Goal: Transaction & Acquisition: Purchase product/service

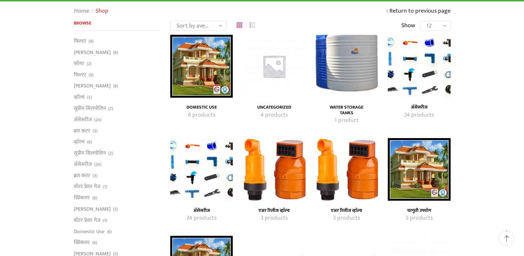
scroll to position [66, 0]
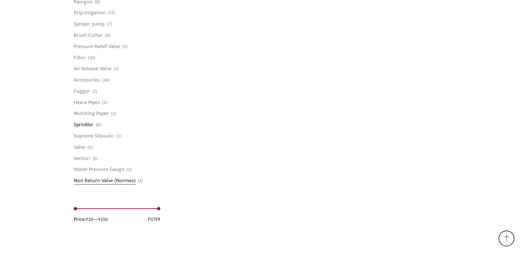
scroll to position [522, 0]
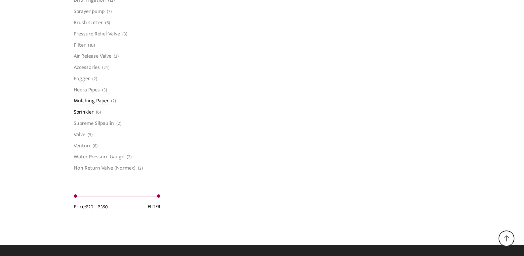
click at [88, 100] on link "Mulching Paper" at bounding box center [91, 100] width 35 height 11
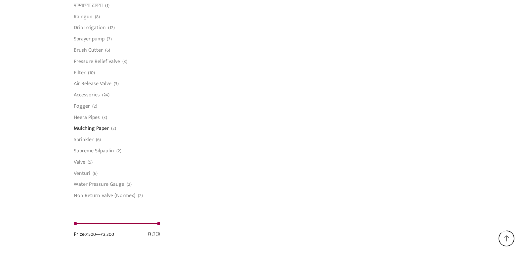
scroll to position [496, 0]
click at [82, 104] on link "Fogger" at bounding box center [82, 104] width 16 height 11
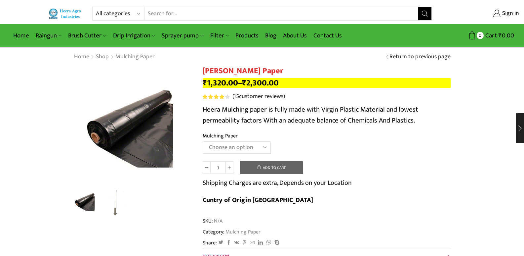
click at [261, 147] on select "Choose an option 1000 X 20 X 400 1000 X 25 X 400 1000 X 30 X 400 750 X 20 X 400…" at bounding box center [237, 147] width 68 height 12
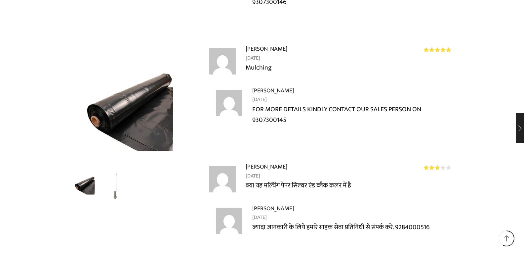
scroll to position [1554, 0]
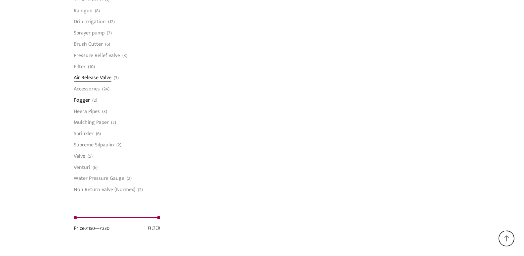
scroll to position [489, 0]
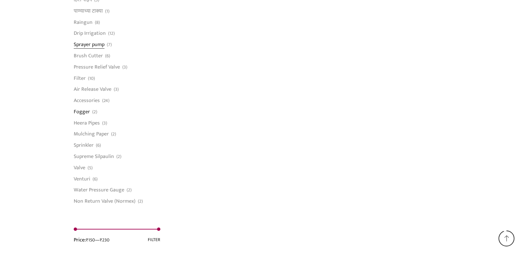
click at [87, 45] on link "Sprayer pump" at bounding box center [89, 44] width 31 height 11
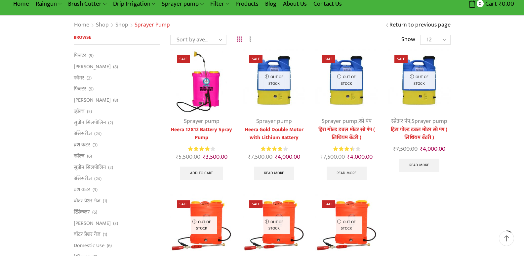
scroll to position [99, 0]
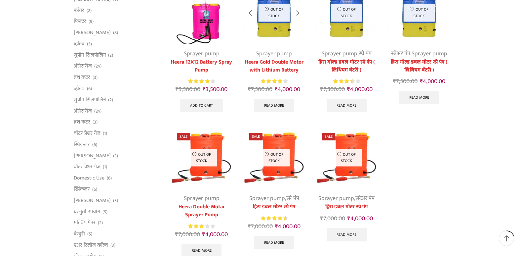
click at [269, 12] on p "Out of stock" at bounding box center [274, 13] width 31 height 18
click at [281, 55] on link "Sprayer pump" at bounding box center [274, 54] width 36 height 10
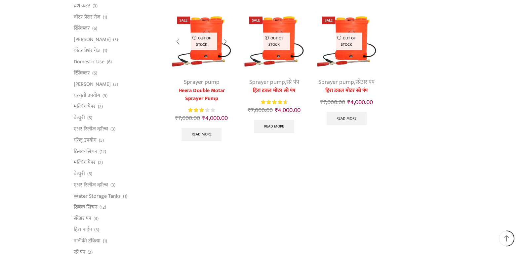
scroll to position [132, 0]
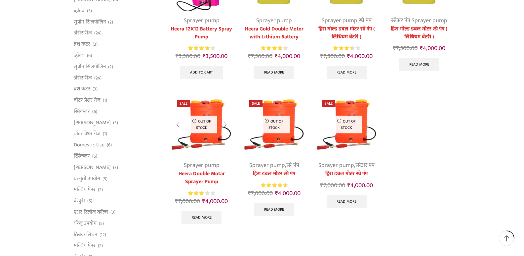
click at [214, 172] on link "Heera Double Motar Sprayer Pump" at bounding box center [201, 178] width 62 height 16
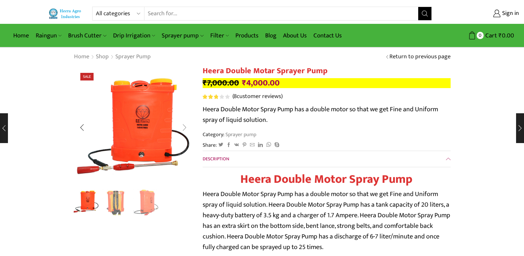
click at [185, 126] on div "Next slide" at bounding box center [184, 127] width 17 height 17
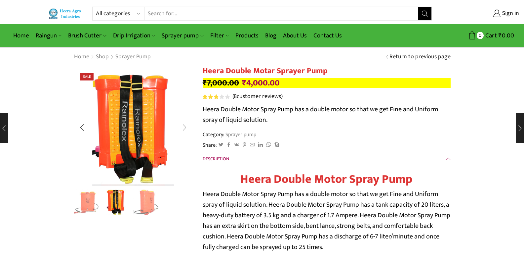
click at [185, 126] on div "Next slide" at bounding box center [184, 127] width 17 height 17
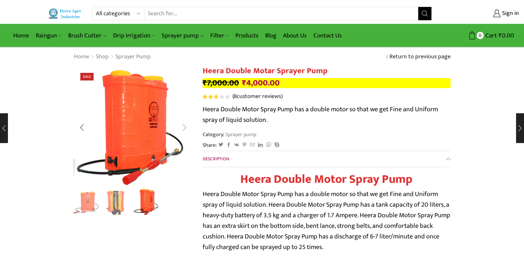
click at [185, 126] on div "Next slide" at bounding box center [184, 127] width 17 height 17
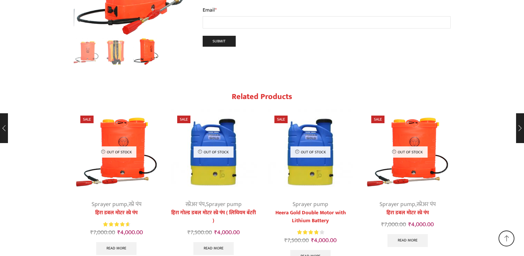
scroll to position [1435, 0]
